Goal: Information Seeking & Learning: Find specific page/section

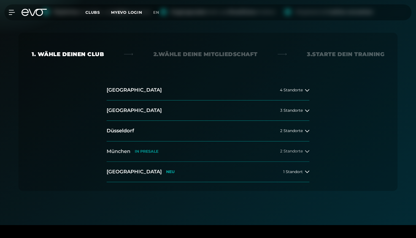
scroll to position [91, 0]
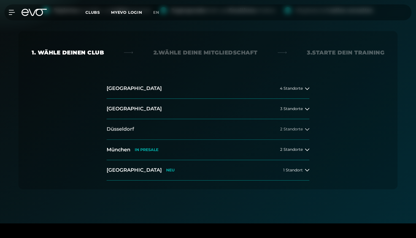
click at [194, 131] on button "[GEOGRAPHIC_DATA] 2 Standorte" at bounding box center [208, 129] width 203 height 20
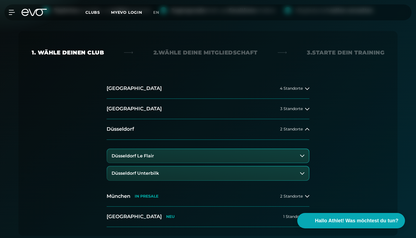
click at [184, 153] on button "Düsseldorf Le Flair" at bounding box center [208, 156] width 202 height 14
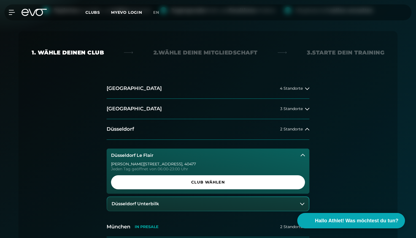
click at [195, 175] on div "[PERSON_NAME][STREET_ADDRESS] Jeden Tag geöffnet von 06:00-23:00 Uhr Club wählen" at bounding box center [208, 178] width 203 height 32
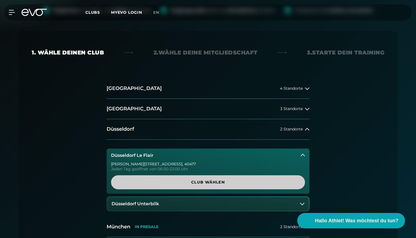
click at [197, 180] on span "Club wählen" at bounding box center [208, 183] width 168 height 6
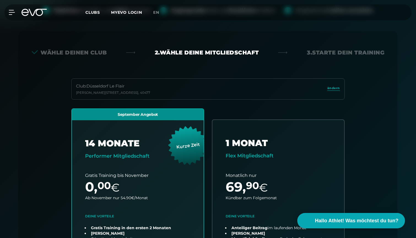
scroll to position [122, 0]
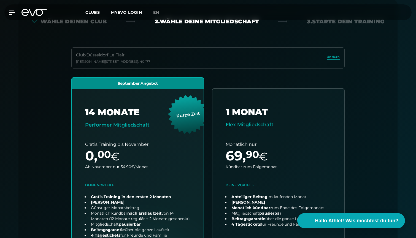
click at [17, 13] on div "MyEVO Login Über EVO Mitgliedschaften Probetraining TAGESPASS EVO Studios [GEOG…" at bounding box center [8, 12] width 19 height 5
click at [12, 14] on icon at bounding box center [13, 12] width 8 height 5
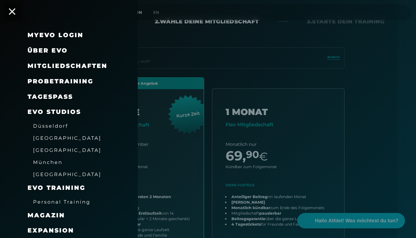
click at [47, 125] on span "Düsseldorf" at bounding box center [50, 126] width 35 height 6
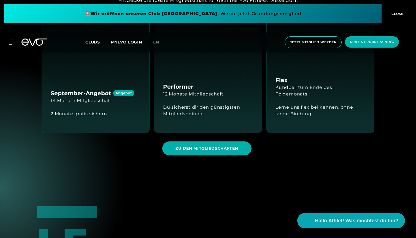
scroll to position [559, 0]
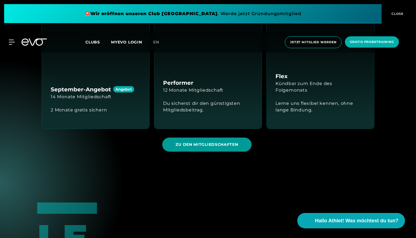
click at [174, 142] on span "ZU DEN MITGLIEDSCHAFTEN" at bounding box center [206, 145] width 89 height 14
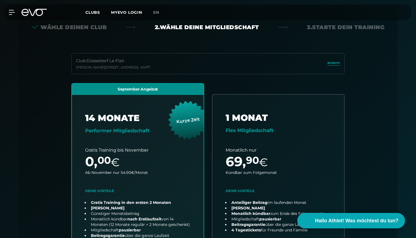
scroll to position [122, 0]
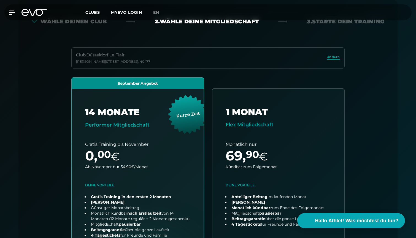
click at [301, 28] on div "Wähle deinen Club 2. Wähle deine Mitgliedschaft 3. Starte dein Training Club : …" at bounding box center [207, 152] width 379 height 304
click at [362, 222] on span "Hallo Athlet! Was möchtest du tun?" at bounding box center [357, 221] width 88 height 8
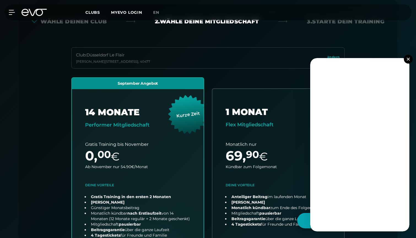
click at [409, 59] on img at bounding box center [408, 59] width 3 height 3
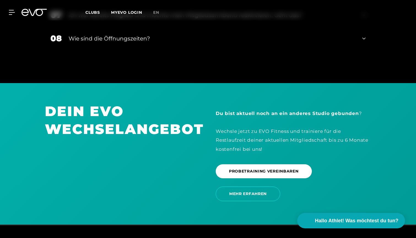
scroll to position [1137, 0]
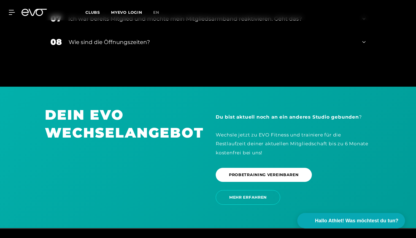
click at [89, 38] on div "Wie sind die Öffnungszeiten?" at bounding box center [212, 42] width 287 height 8
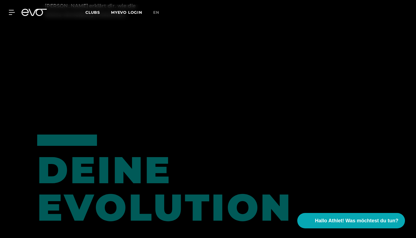
scroll to position [451, 0]
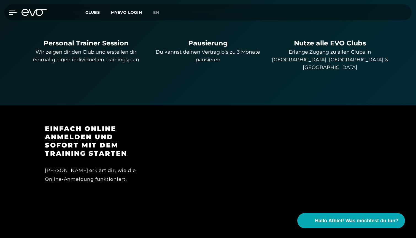
click at [11, 12] on icon at bounding box center [13, 12] width 8 height 4
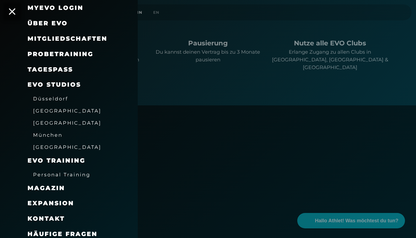
scroll to position [27, 0]
click at [71, 231] on span "Häufige Fragen" at bounding box center [63, 234] width 70 height 7
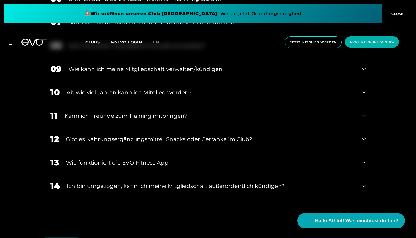
scroll to position [418, 0]
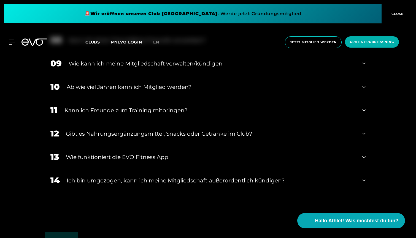
click at [212, 133] on div "Gibt es Nahrungsergänzungsmittel, Snacks oder Getränke im Club?" at bounding box center [211, 134] width 290 height 8
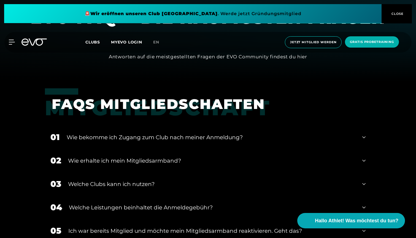
scroll to position [133, 0]
